Goal: Navigation & Orientation: Locate item on page

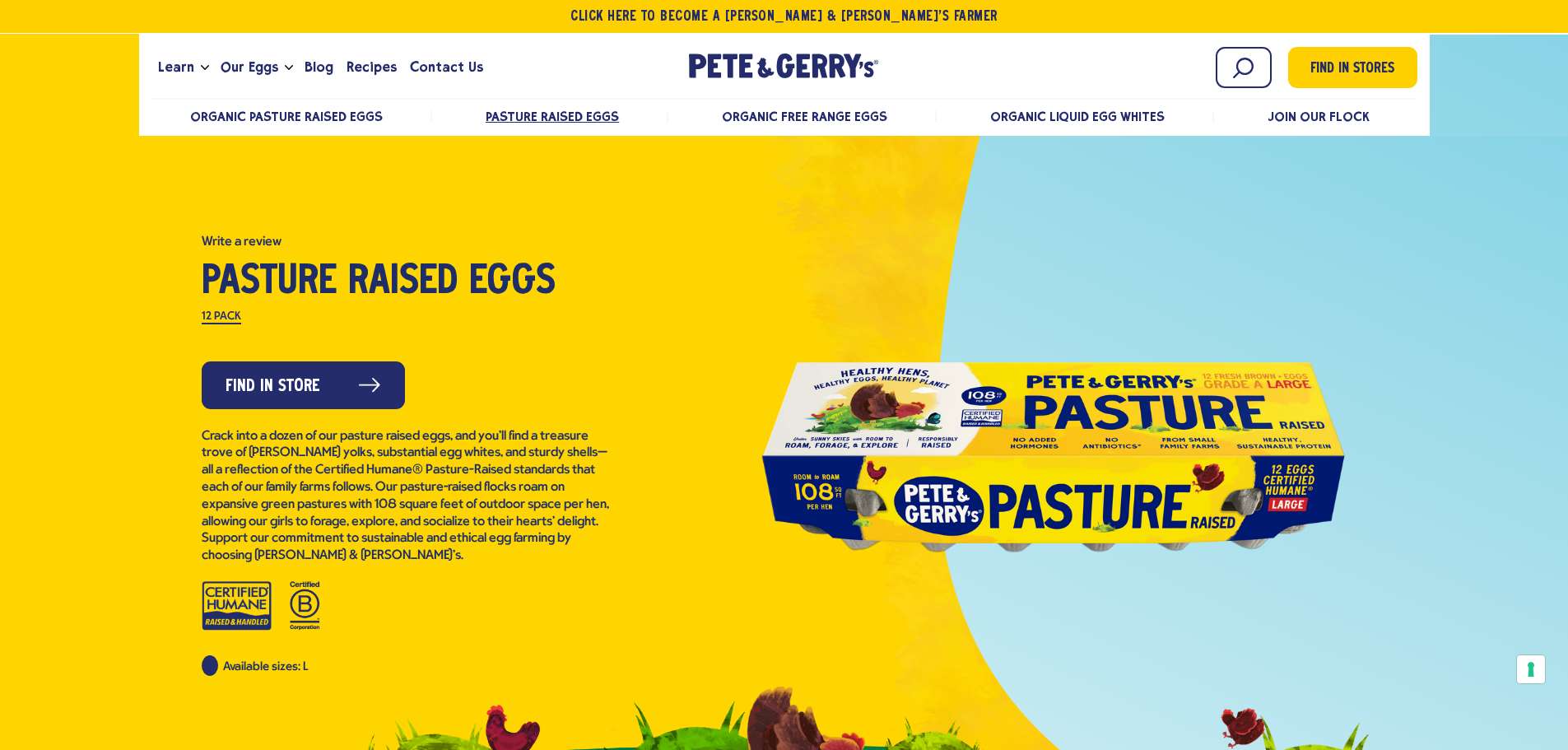
drag, startPoint x: 991, startPoint y: 432, endPoint x: 1051, endPoint y: 475, distance: 73.8
click at [965, 480] on div at bounding box center [1053, 456] width 592 height 370
drag, startPoint x: 972, startPoint y: 478, endPoint x: 1085, endPoint y: 456, distance: 115.1
click at [816, 507] on div at bounding box center [1053, 456] width 592 height 370
drag, startPoint x: 1178, startPoint y: 452, endPoint x: 1189, endPoint y: 262, distance: 190.3
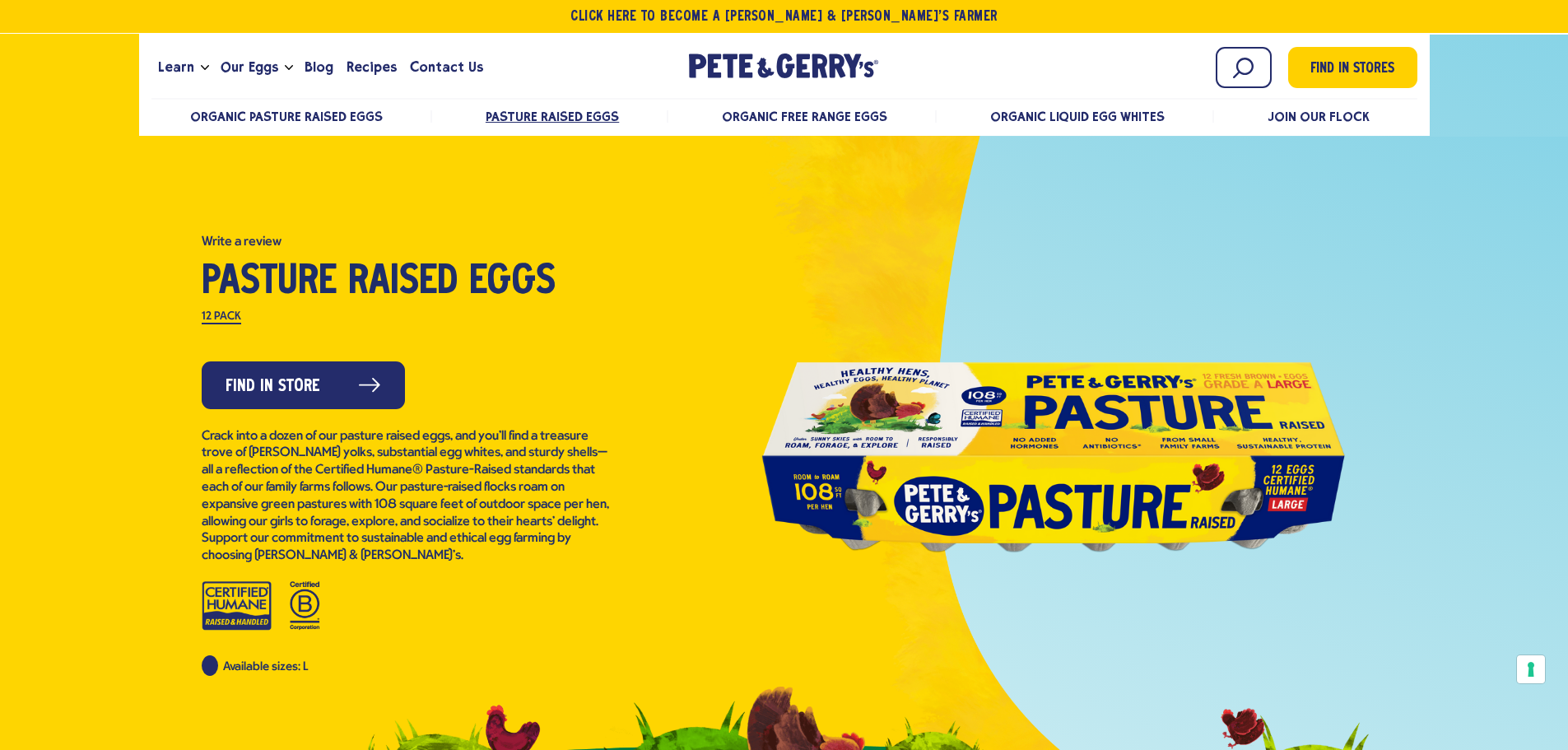
click at [989, 470] on div at bounding box center [1053, 456] width 592 height 370
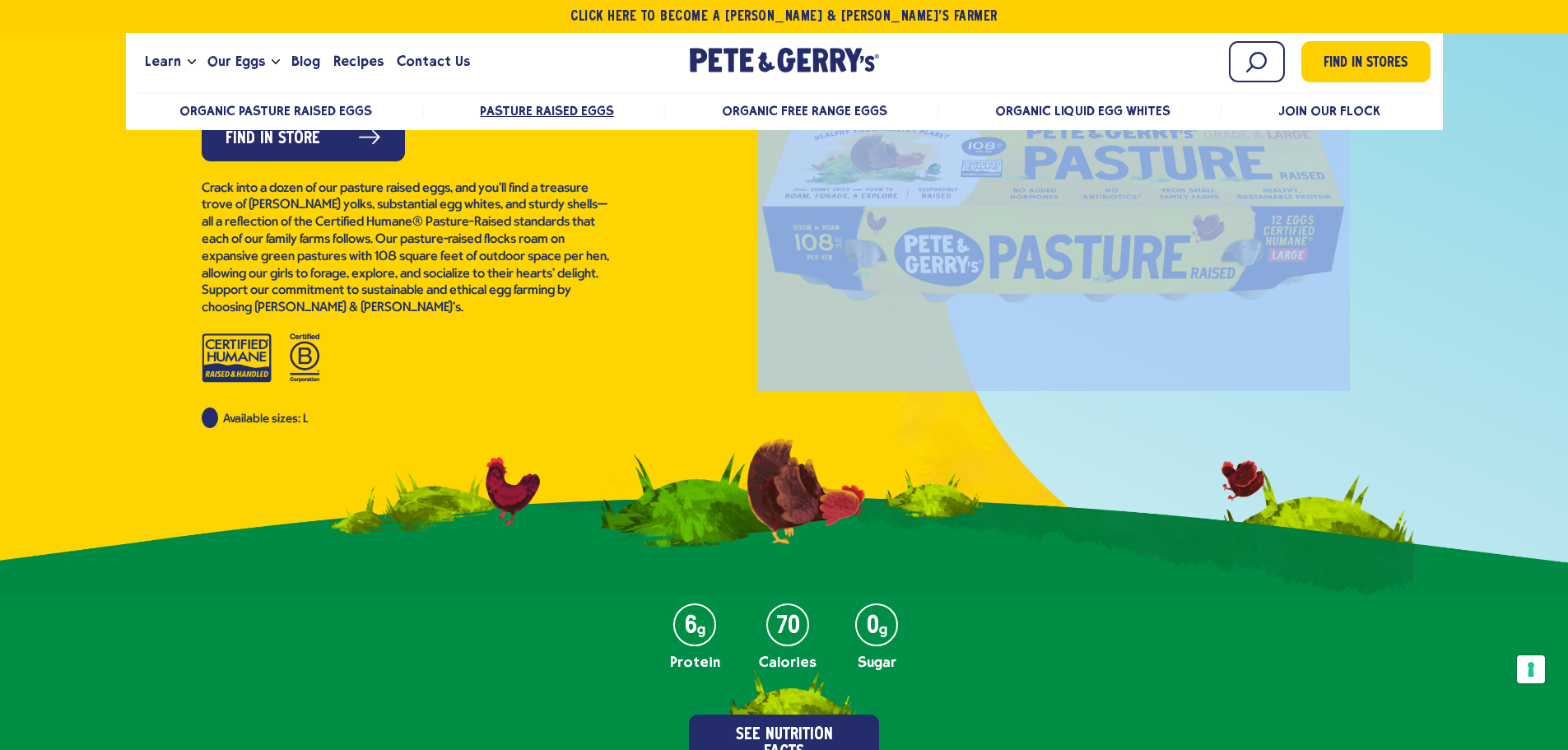
scroll to position [83, 0]
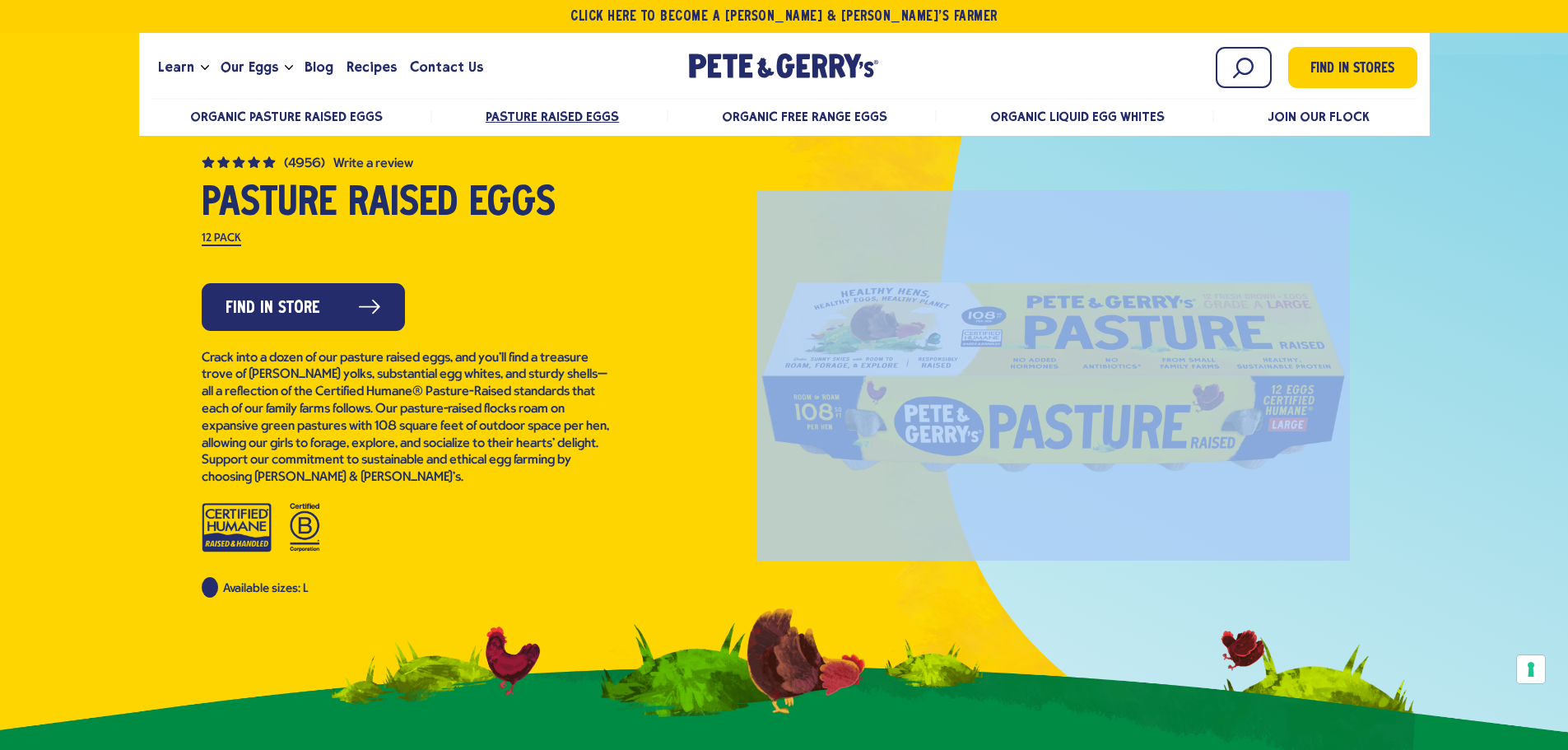
click at [1208, 403] on div at bounding box center [1053, 375] width 592 height 370
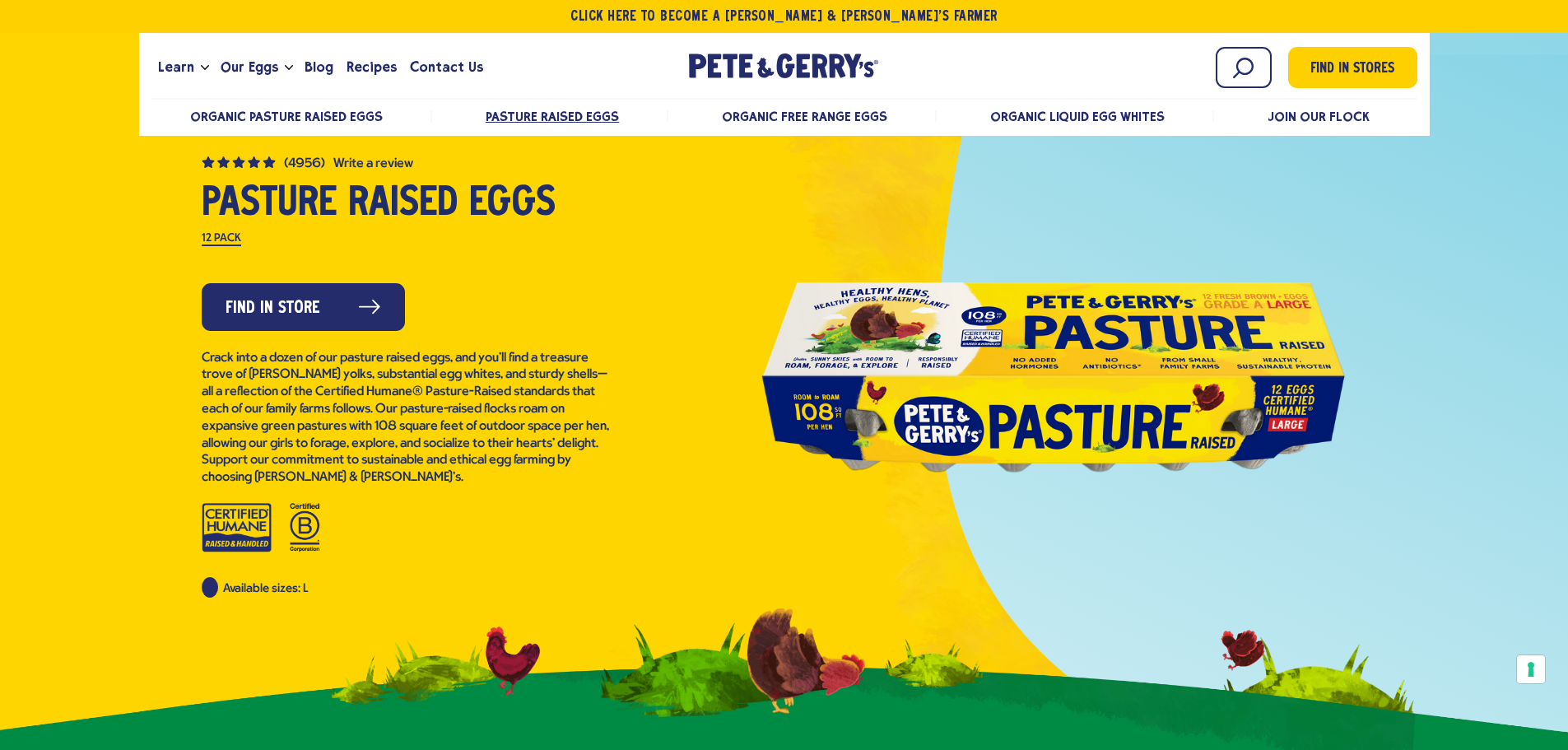
click at [971, 386] on div at bounding box center [1053, 375] width 592 height 370
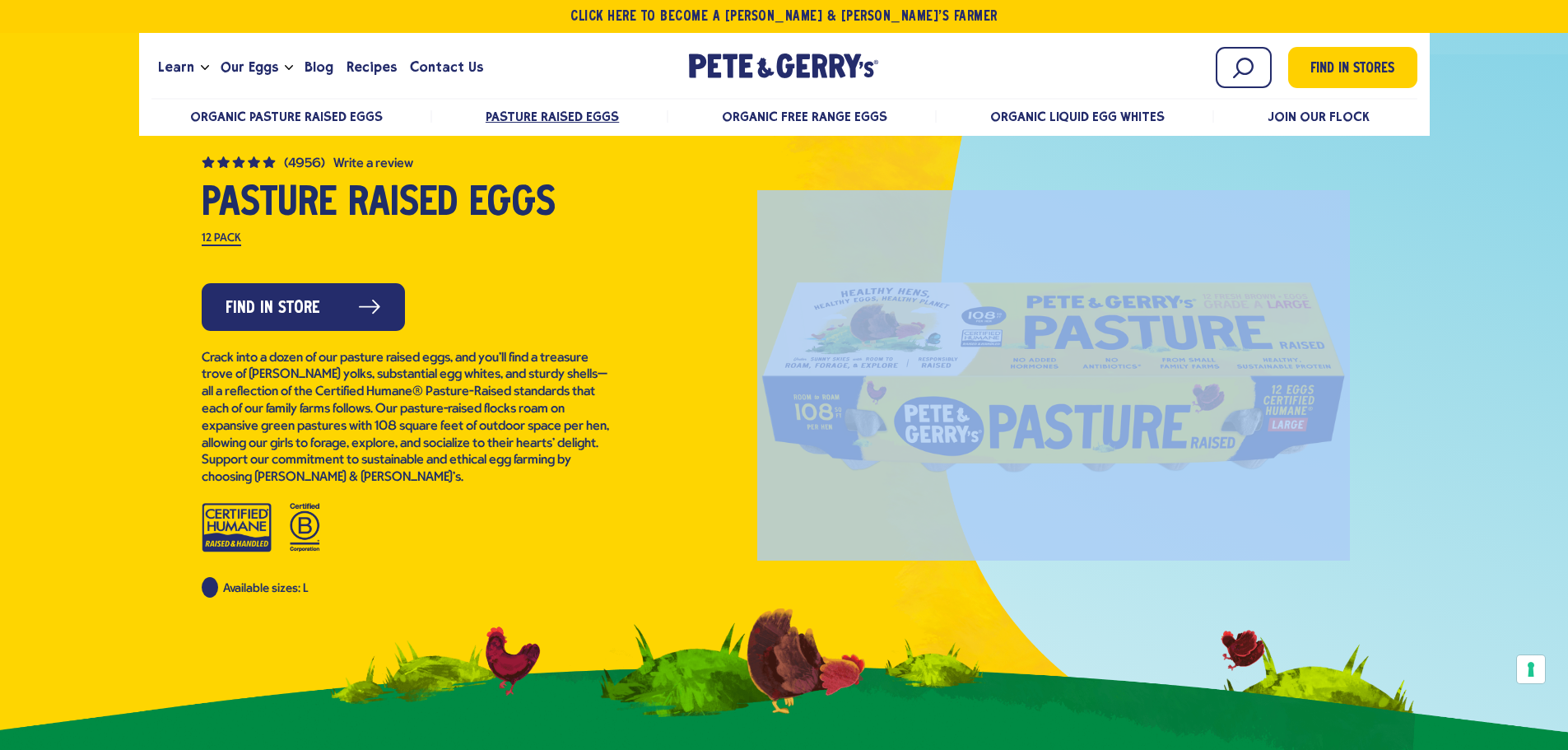
click at [971, 386] on div at bounding box center [1053, 375] width 592 height 370
